Goal: Information Seeking & Learning: Learn about a topic

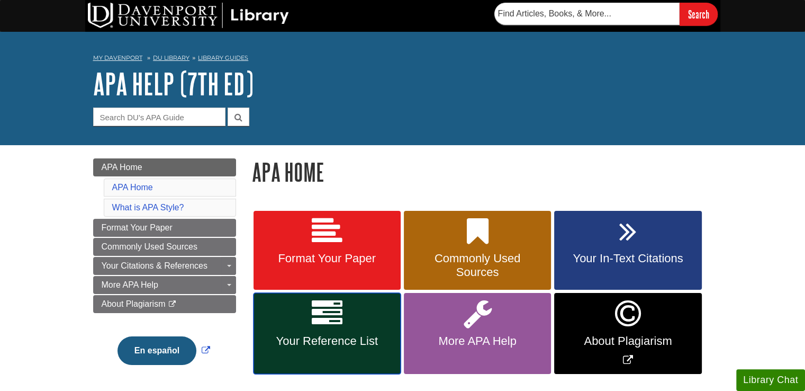
click at [337, 344] on span "Your Reference List" at bounding box center [326, 341] width 131 height 14
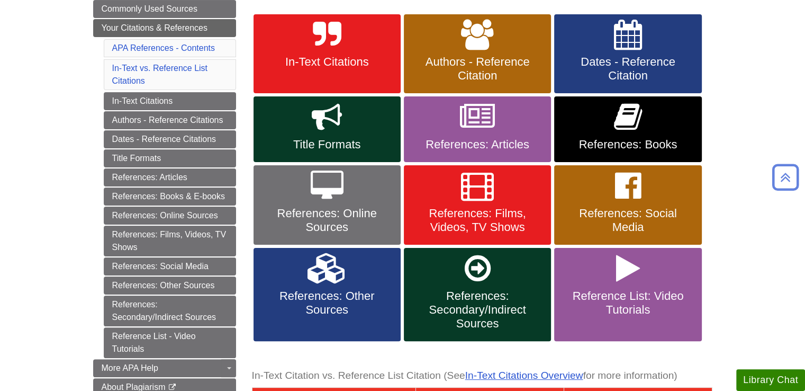
scroll to position [197, 0]
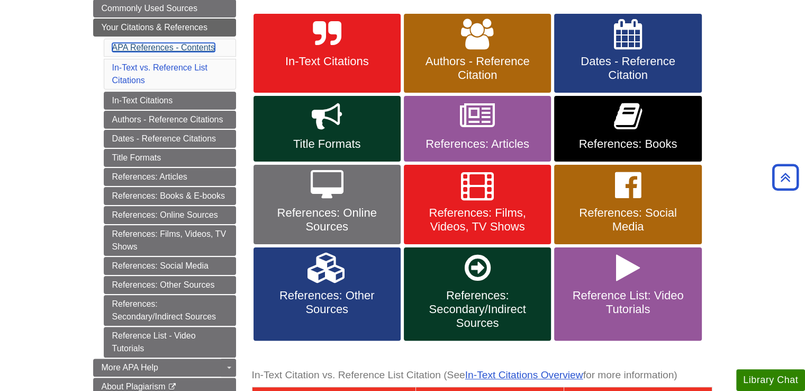
click at [186, 45] on link "APA References - Contents" at bounding box center [163, 47] width 103 height 9
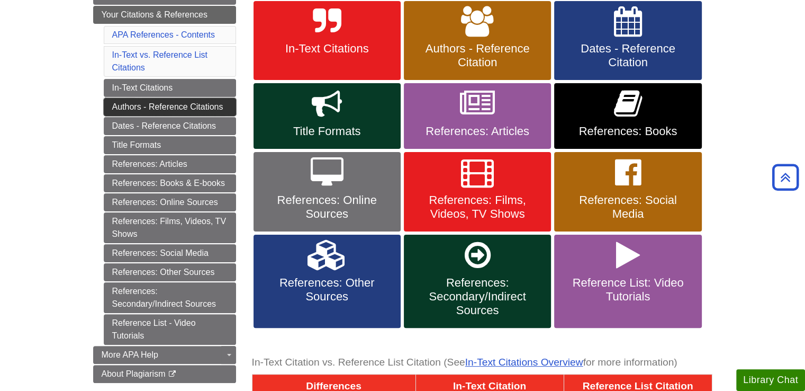
click at [189, 104] on link "Authors - Reference Citations" at bounding box center [170, 107] width 132 height 18
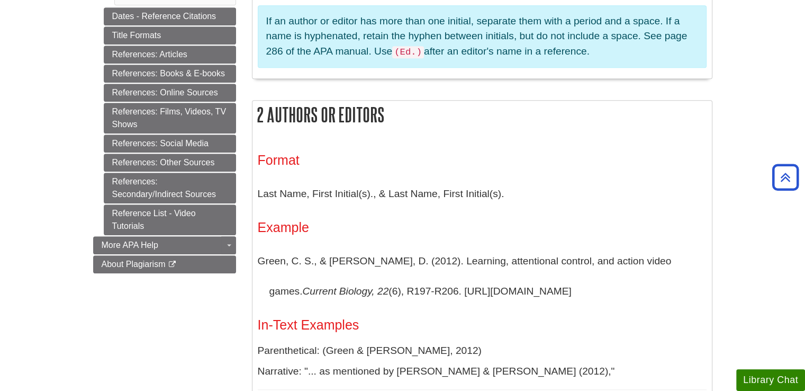
scroll to position [542, 0]
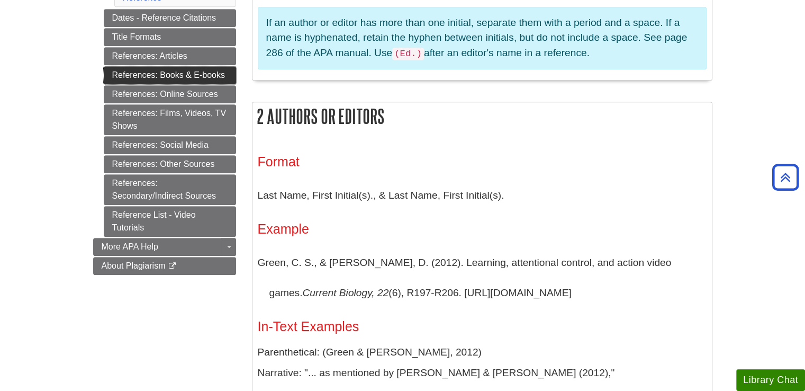
click at [193, 72] on link "References: Books & E-books" at bounding box center [170, 75] width 132 height 18
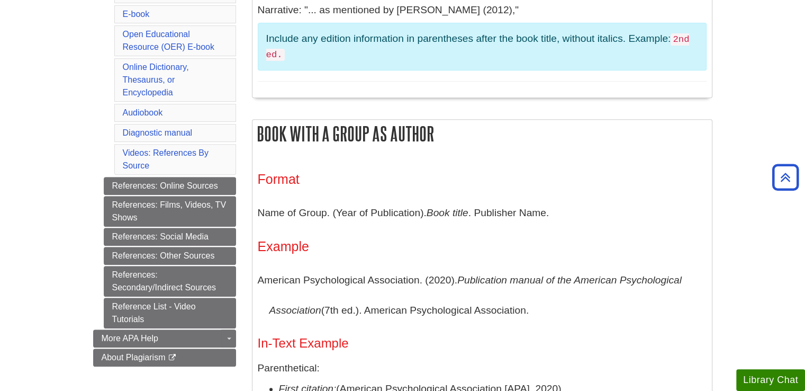
scroll to position [438, 0]
click at [178, 176] on link "References: Online Sources" at bounding box center [170, 185] width 132 height 18
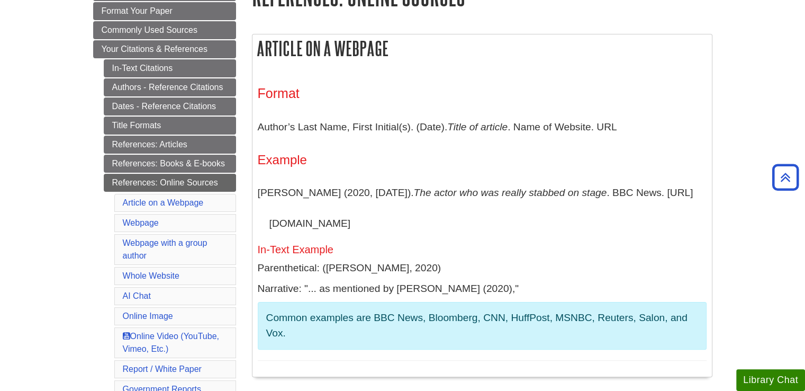
scroll to position [171, 0]
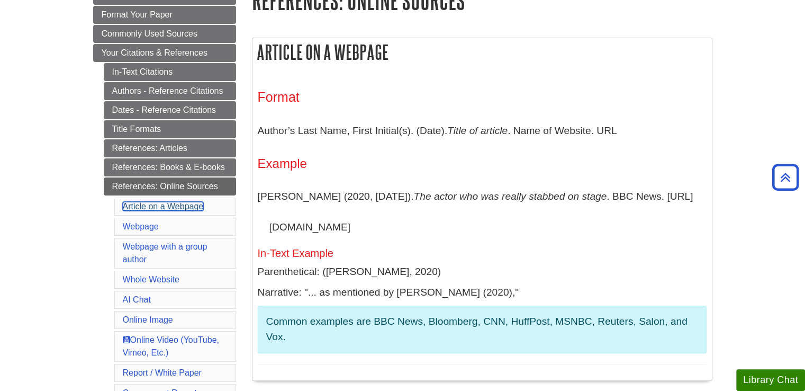
click at [183, 204] on link "Article on a Webpage" at bounding box center [163, 206] width 81 height 9
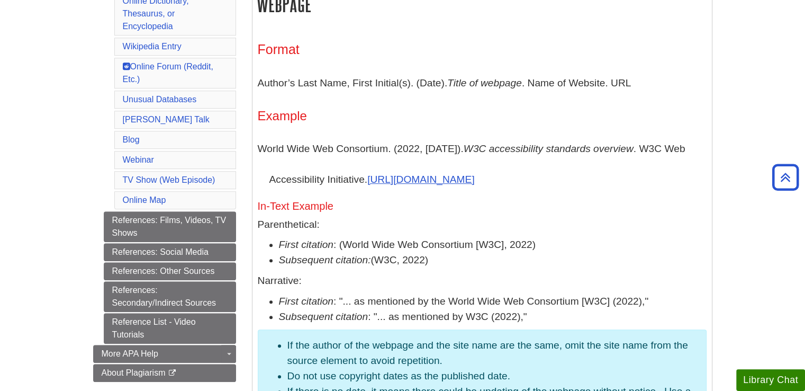
scroll to position [586, 0]
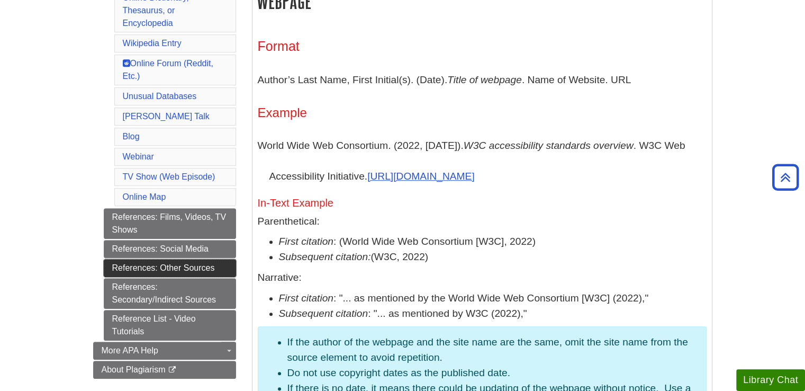
click at [206, 259] on link "References: Other Sources" at bounding box center [170, 268] width 132 height 18
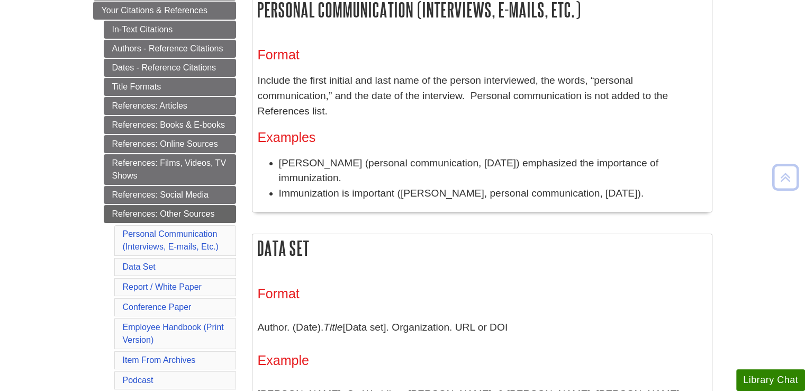
scroll to position [216, 0]
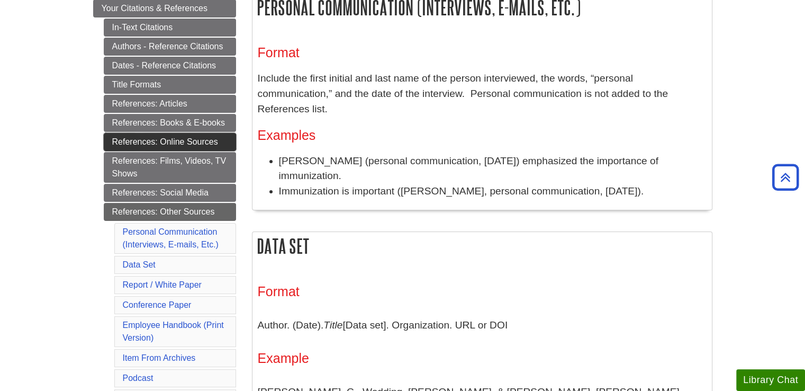
click at [201, 144] on link "References: Online Sources" at bounding box center [170, 142] width 132 height 18
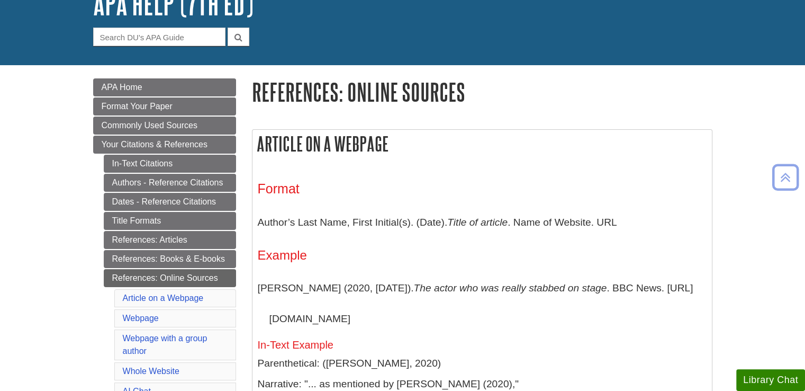
scroll to position [76, 0]
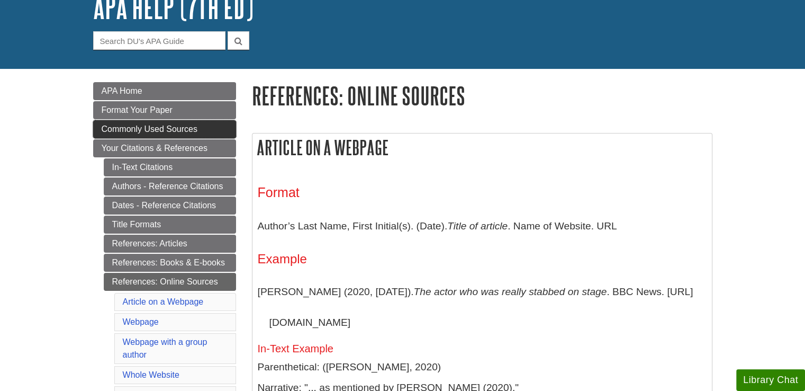
click at [124, 133] on link "Commonly Used Sources" at bounding box center [164, 129] width 143 height 18
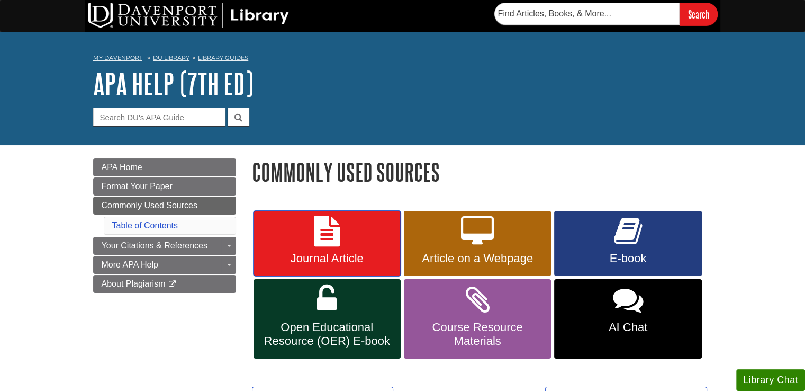
click at [330, 250] on link "Journal Article" at bounding box center [327, 244] width 147 height 66
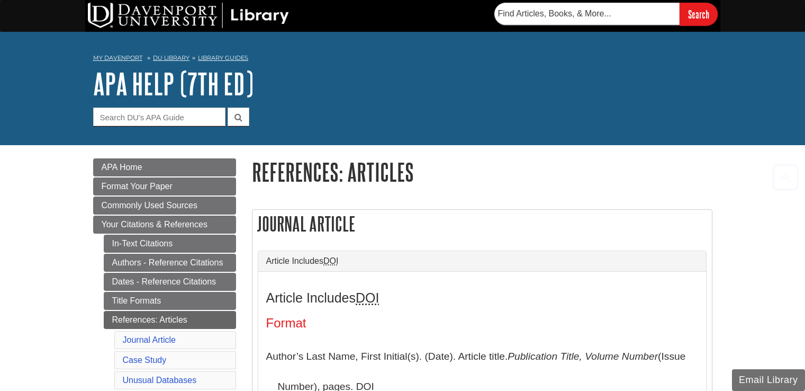
scroll to position [210, 0]
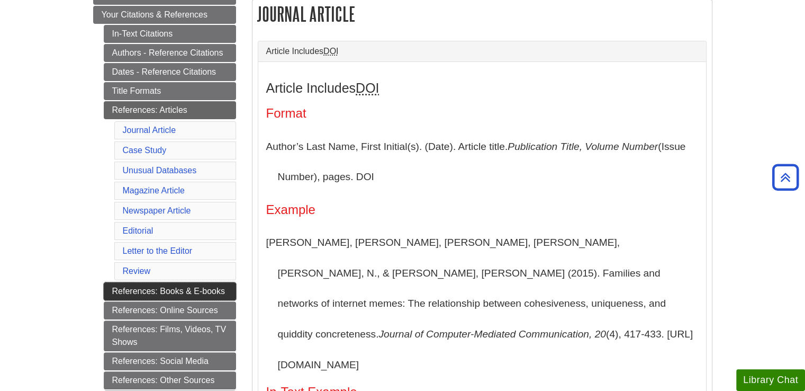
click at [180, 287] on link "References: Books & E-books" at bounding box center [170, 291] width 132 height 18
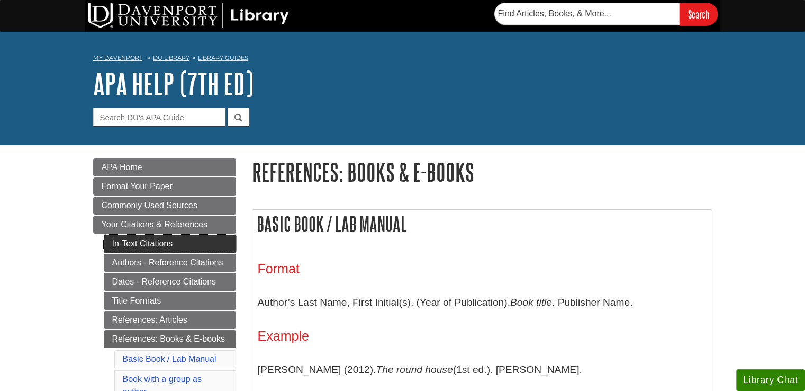
click at [165, 248] on link "In-Text Citations" at bounding box center [170, 243] width 132 height 18
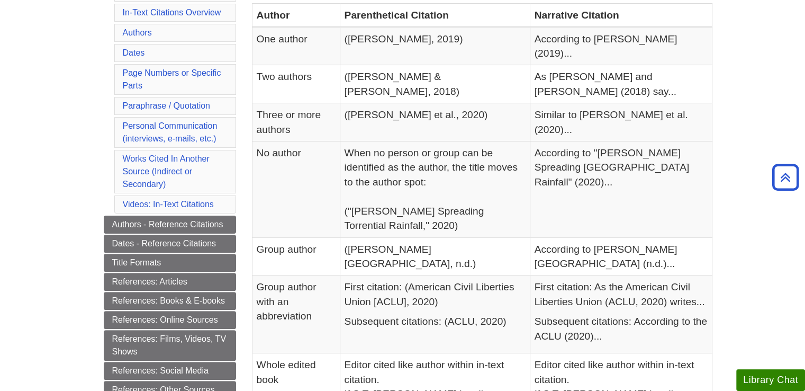
scroll to position [270, 0]
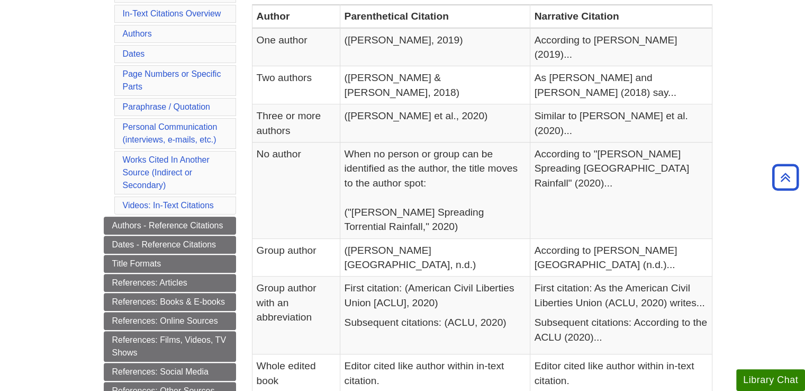
click at [161, 85] on li "Page Numbers or Specific Parts" at bounding box center [175, 80] width 122 height 31
click at [156, 79] on li "Page Numbers or Specific Parts" at bounding box center [175, 80] width 122 height 31
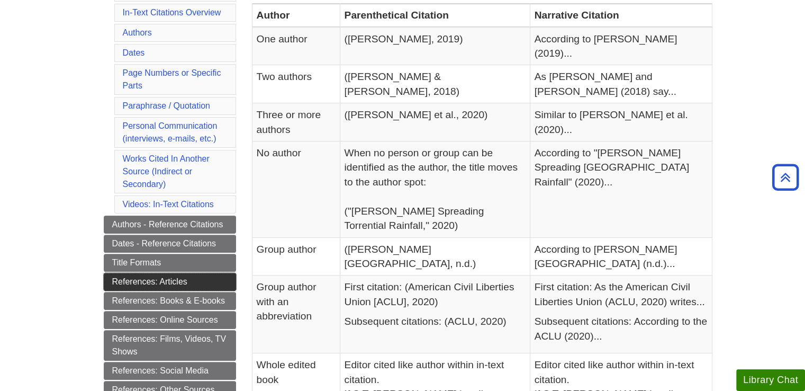
click at [195, 273] on link "References: Articles" at bounding box center [170, 282] width 132 height 18
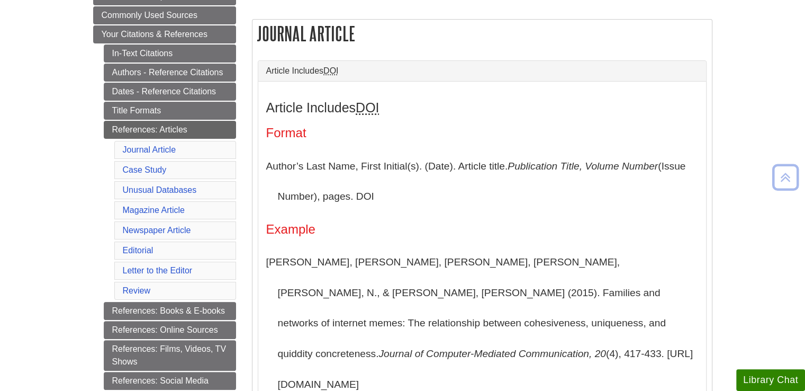
scroll to position [191, 0]
